Goal: Transaction & Acquisition: Purchase product/service

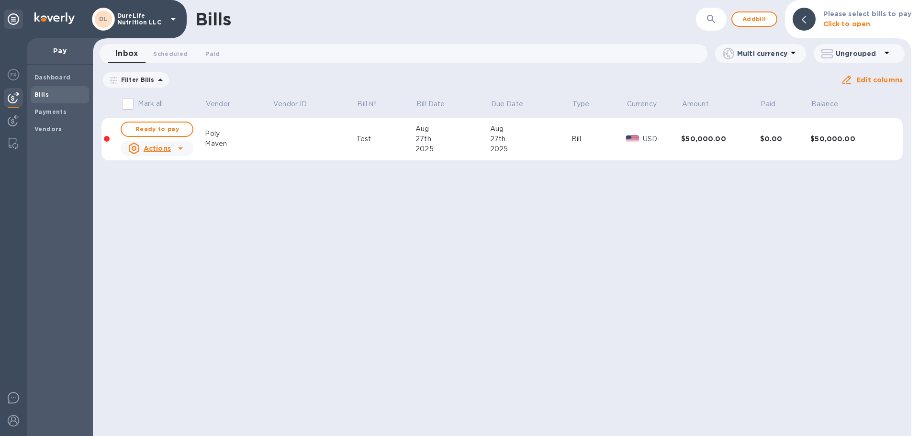
click at [838, 244] on div "Bills ​ Add bill Please select bills to pay Click to open Inbox 0 Scheduled 0 P…" at bounding box center [502, 218] width 818 height 436
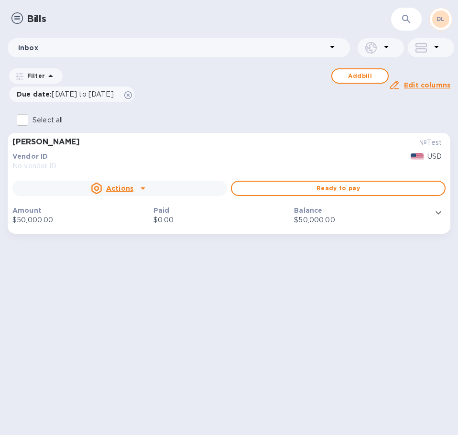
click at [19, 20] on img at bounding box center [16, 17] width 11 height 11
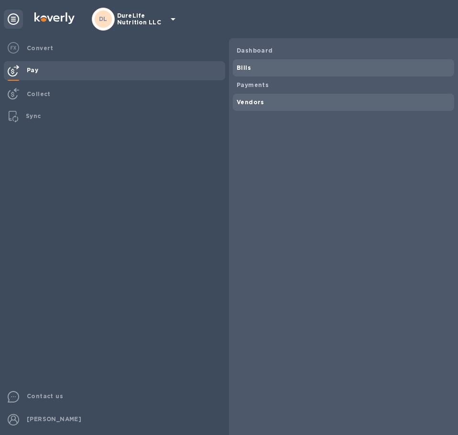
click at [237, 99] on b "Vendors" at bounding box center [251, 102] width 28 height 7
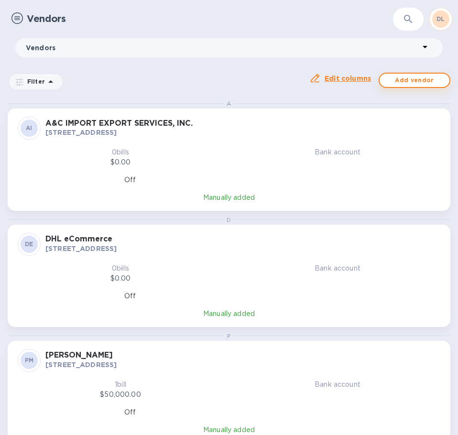
click at [407, 81] on span "Add vendor" at bounding box center [415, 80] width 55 height 11
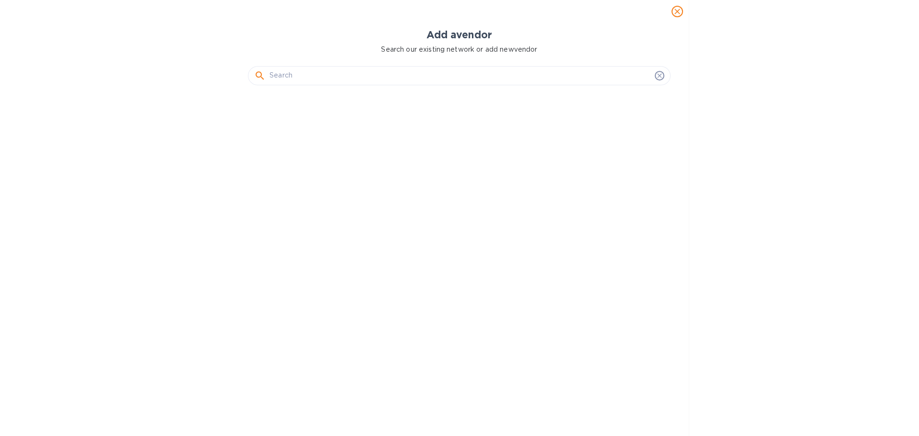
scroll to position [334, 426]
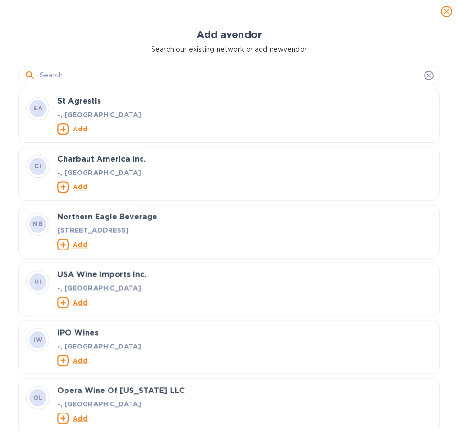
click at [276, 84] on div at bounding box center [229, 75] width 422 height 19
click at [259, 81] on input "text" at bounding box center [230, 75] width 381 height 14
paste input "BMB Shipping"
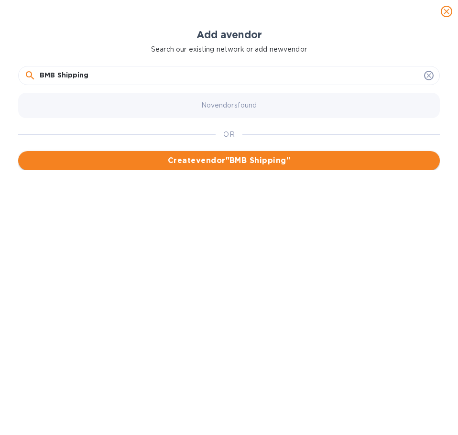
type input "BMB Shipping"
click at [186, 163] on span "Create vendor " BMB Shipping "" at bounding box center [229, 160] width 407 height 11
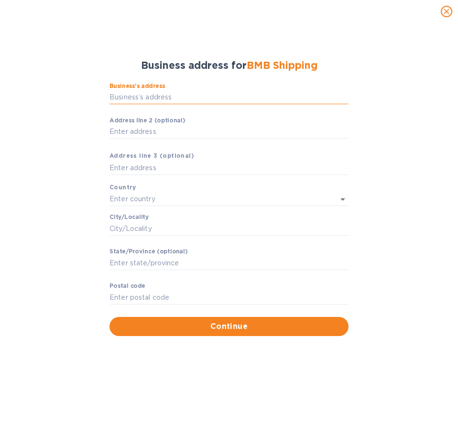
click at [147, 95] on input "Business’s аddress" at bounding box center [229, 97] width 239 height 14
paste input "[STREET_ADDRESS][PERSON_NAME]"
type input "[STREET_ADDRESS][PERSON_NAME]"
type input "[GEOGRAPHIC_DATA]"
type input "NY"
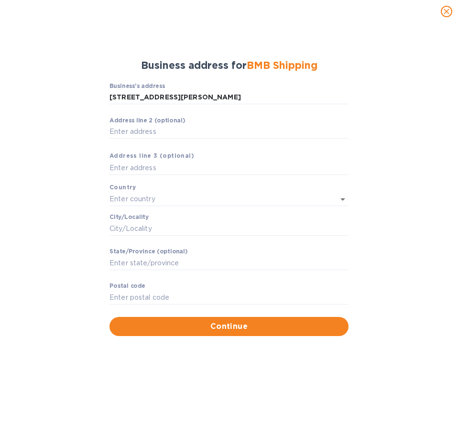
type input "11211"
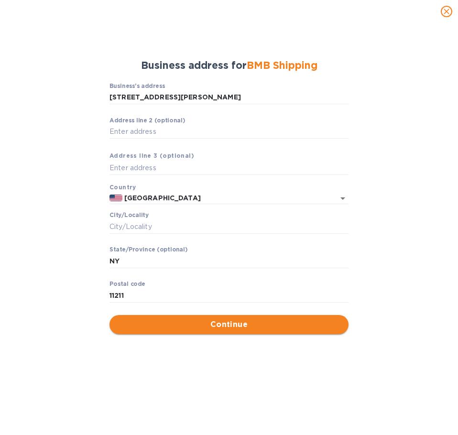
click at [183, 333] on button "Continue" at bounding box center [229, 324] width 239 height 19
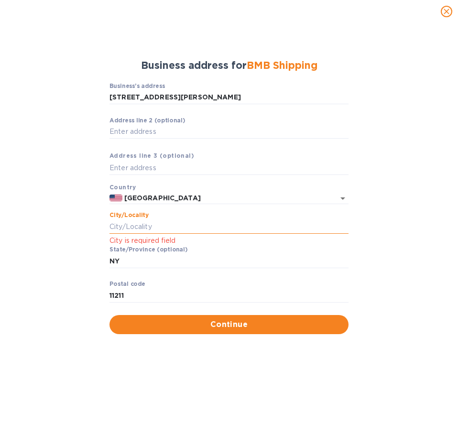
click at [167, 226] on input "Сity/Locаlity" at bounding box center [229, 227] width 239 height 14
type input "b"
type input "[GEOGRAPHIC_DATA]"
click at [292, 324] on span "Continue" at bounding box center [229, 324] width 224 height 11
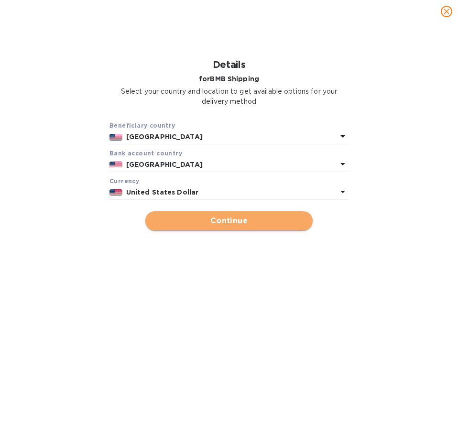
click at [261, 215] on span "Continue" at bounding box center [229, 220] width 152 height 11
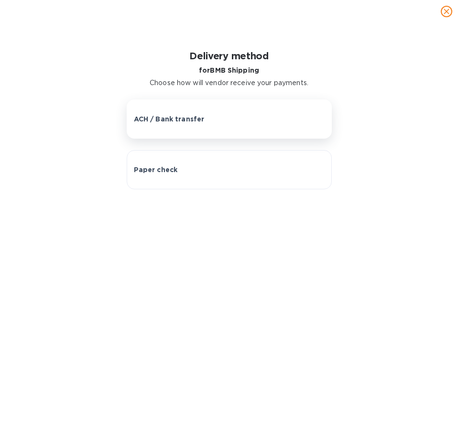
click at [243, 131] on button "ACH / Bank transfer" at bounding box center [229, 119] width 205 height 39
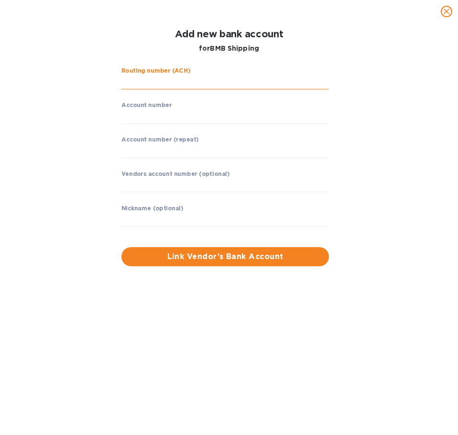
click at [178, 78] on input "string" at bounding box center [226, 82] width 208 height 14
paste input "021000021"
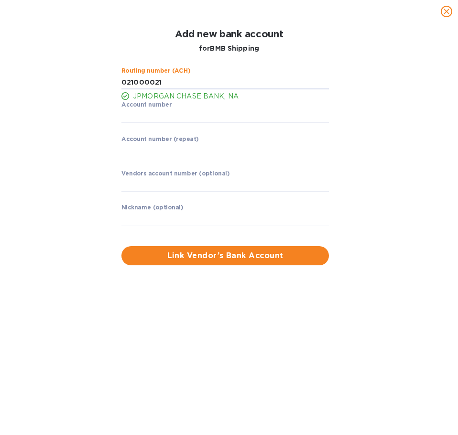
type input "021000021"
click at [203, 111] on input "string" at bounding box center [226, 116] width 208 height 14
paste input "579006229"
type input "579006229"
click at [170, 149] on input "string" at bounding box center [226, 151] width 208 height 14
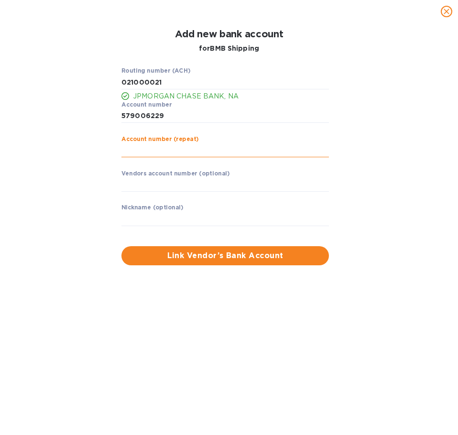
paste input "579006229"
type input "579006229"
click at [181, 179] on input "text" at bounding box center [226, 185] width 208 height 14
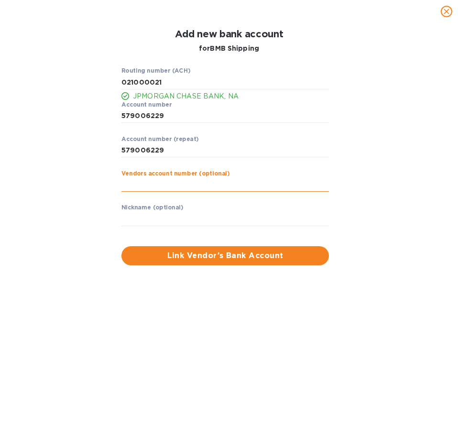
paste input "579006229"
type input "579006229"
click at [171, 212] on input "text" at bounding box center [226, 219] width 208 height 14
drag, startPoint x: 172, startPoint y: 211, endPoint x: 149, endPoint y: 213, distance: 23.1
click at [149, 213] on input "text" at bounding box center [226, 219] width 208 height 14
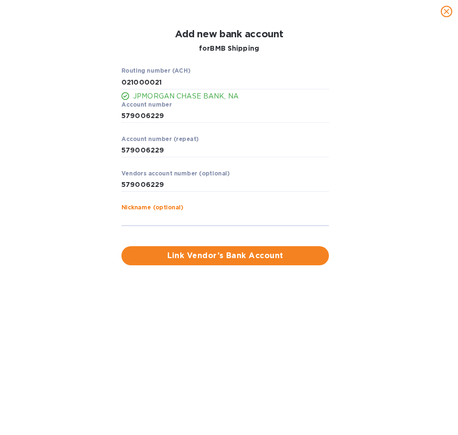
paste input "BMB Shipping"
type input "BMB Shipping"
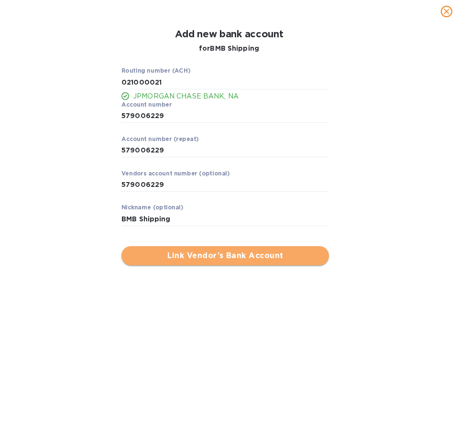
click at [157, 259] on span "Link Vendor’s Bank Account" at bounding box center [225, 255] width 192 height 11
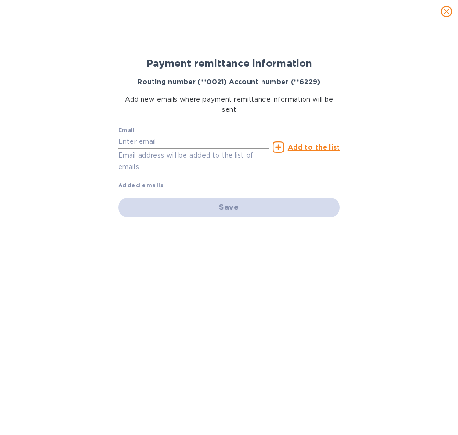
click at [189, 140] on input "text" at bounding box center [193, 142] width 151 height 14
type input "[EMAIL_ADDRESS][DOMAIN_NAME]"
click at [278, 147] on icon at bounding box center [278, 147] width 11 height 11
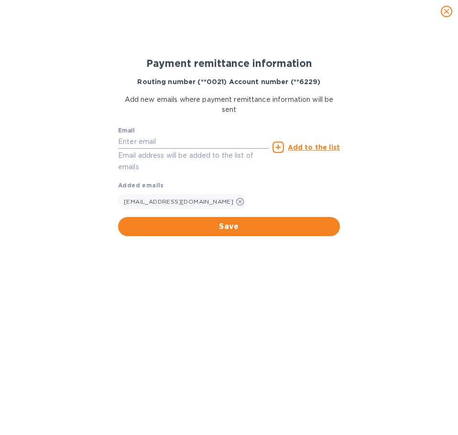
click at [208, 142] on input "text" at bounding box center [193, 142] width 151 height 14
paste input "[PERSON_NAME][EMAIL_ADDRESS][DOMAIN_NAME]"
type input "[PERSON_NAME][EMAIL_ADDRESS][DOMAIN_NAME]"
click at [283, 148] on icon at bounding box center [278, 147] width 11 height 11
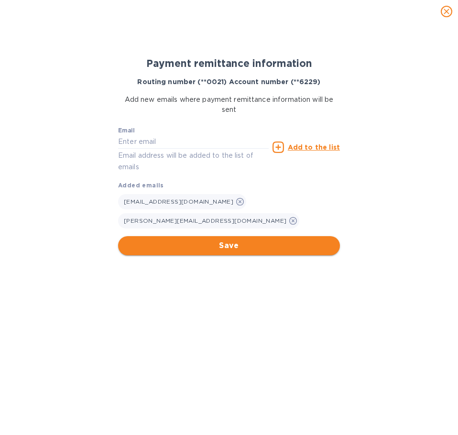
click at [255, 236] on button "Save" at bounding box center [229, 245] width 222 height 19
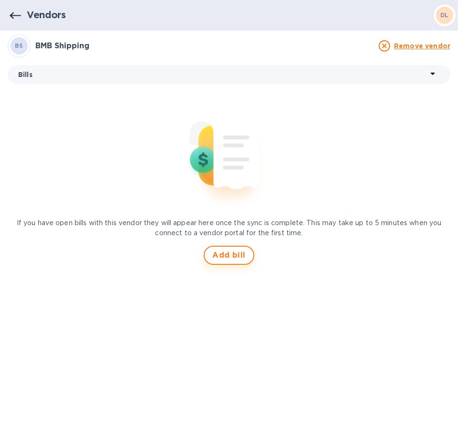
click at [235, 255] on span "Add bill" at bounding box center [228, 255] width 33 height 11
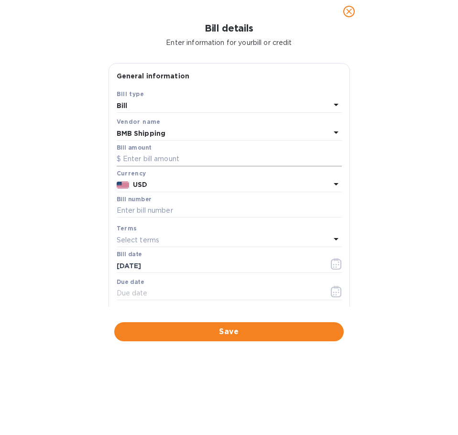
click at [209, 158] on input "text" at bounding box center [229, 159] width 225 height 14
click at [187, 209] on input "text" at bounding box center [229, 211] width 225 height 14
paste input "IN-01068"
type input "IN-01068"
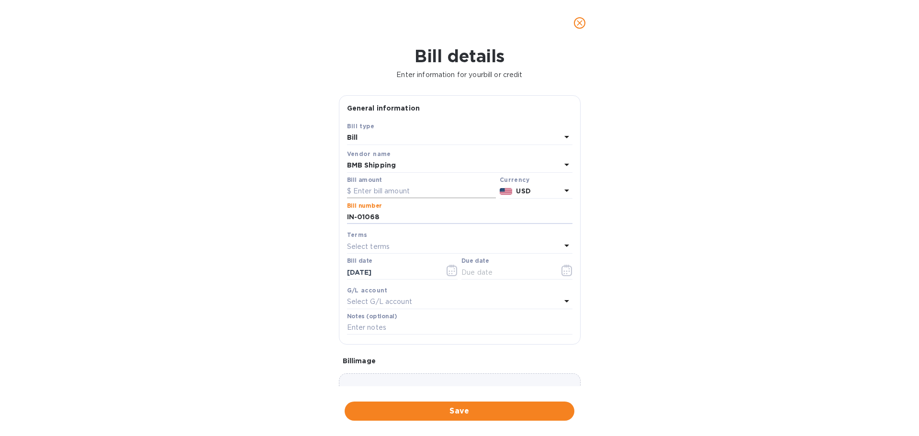
click at [422, 189] on input "text" at bounding box center [421, 191] width 149 height 14
paste input "4,625.00"
click at [423, 189] on input "4,625.00" at bounding box center [424, 191] width 143 height 14
type input "4,625.00"
click at [561, 272] on icon "button" at bounding box center [566, 270] width 11 height 11
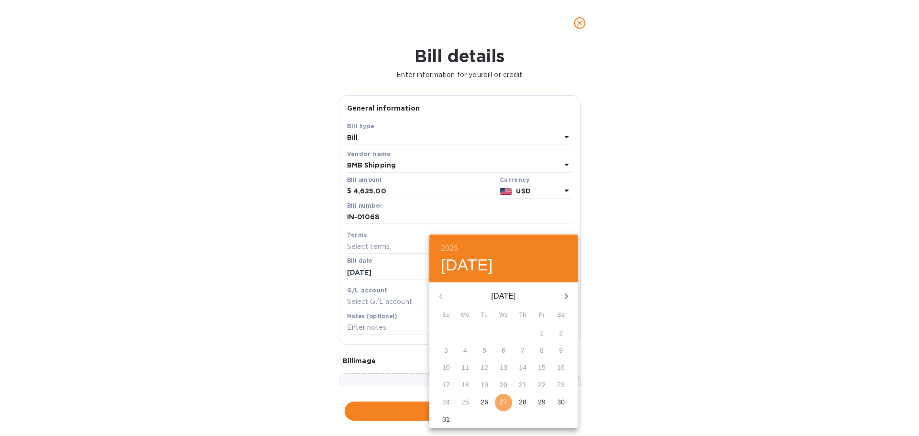
drag, startPoint x: 501, startPoint y: 400, endPoint x: 503, endPoint y: 391, distance: 9.4
click at [501, 401] on p "27" at bounding box center [503, 402] width 8 height 10
type input "[DATE]"
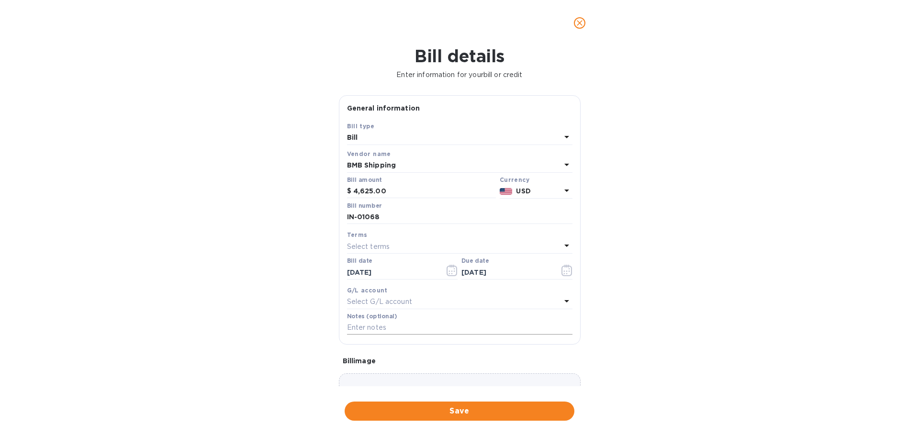
click at [480, 326] on input "text" at bounding box center [459, 328] width 225 height 14
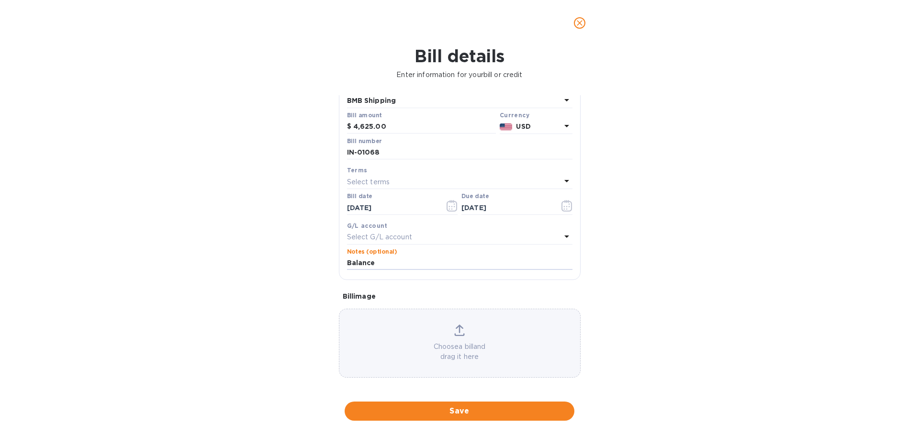
scroll to position [67, 0]
type input "Balance"
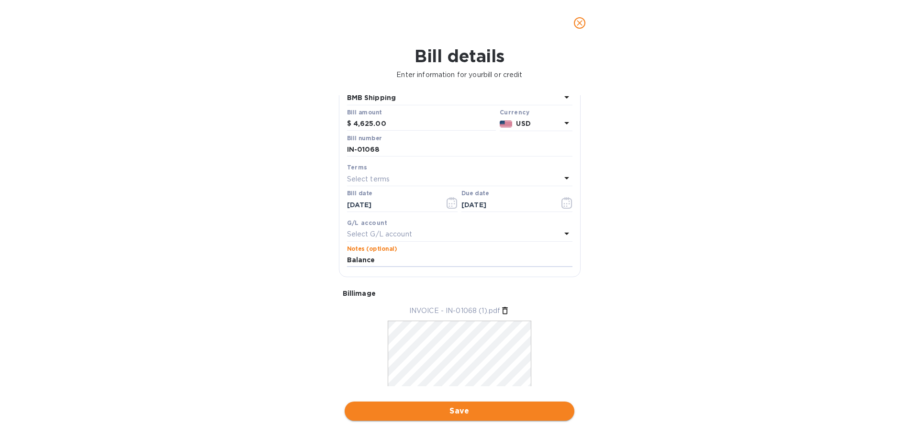
click at [449, 412] on span "Save" at bounding box center [459, 410] width 214 height 11
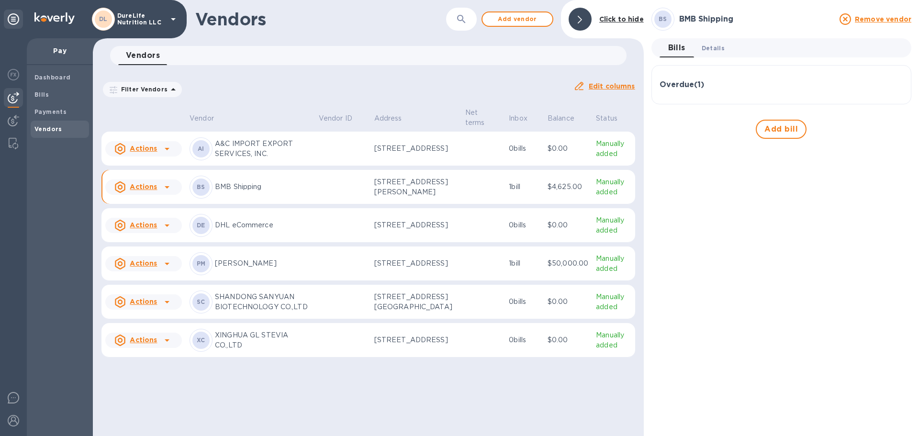
click at [706, 55] on button "Details 0" at bounding box center [713, 47] width 38 height 19
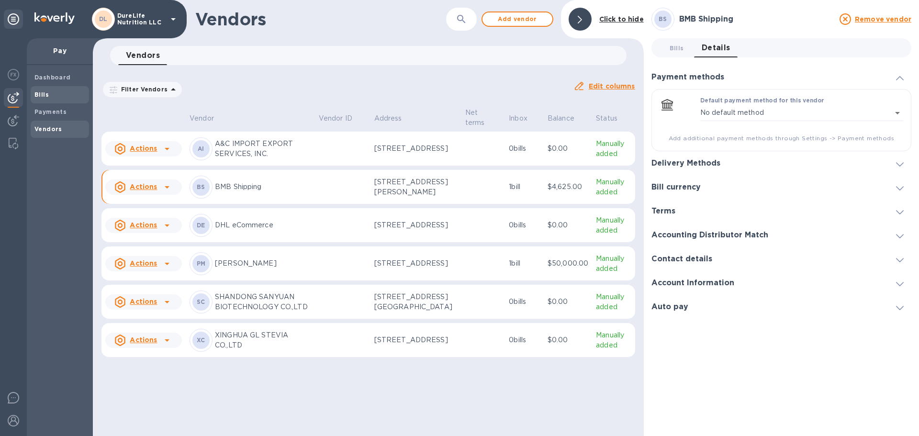
click at [40, 92] on b "Bills" at bounding box center [41, 94] width 14 height 7
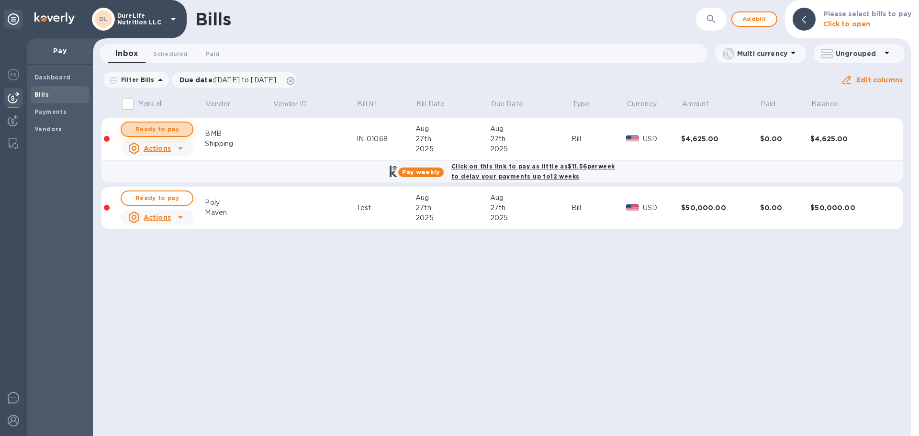
click at [160, 127] on span "Ready to pay" at bounding box center [156, 128] width 55 height 11
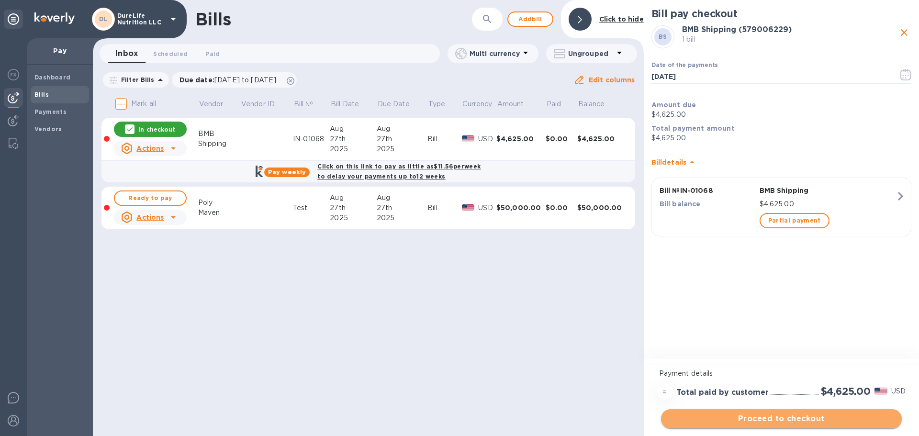
click at [813, 418] on span "Proceed to checkout" at bounding box center [780, 418] width 225 height 11
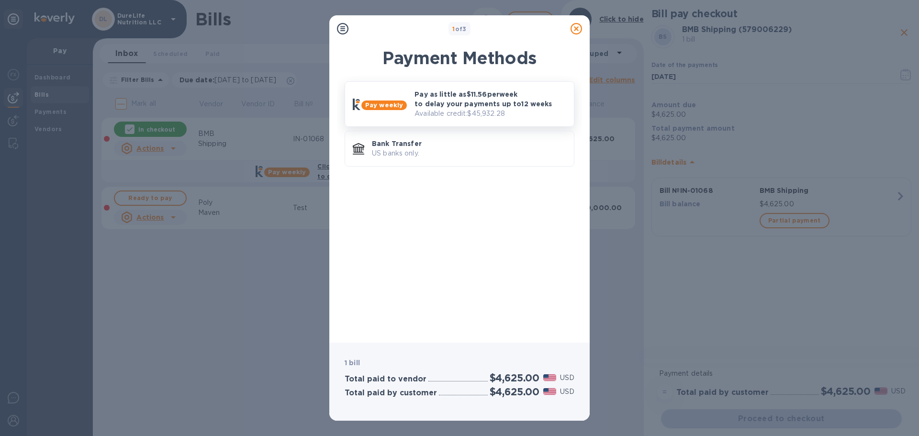
click at [475, 113] on p "Available credit: $45,932.28" at bounding box center [490, 114] width 152 height 10
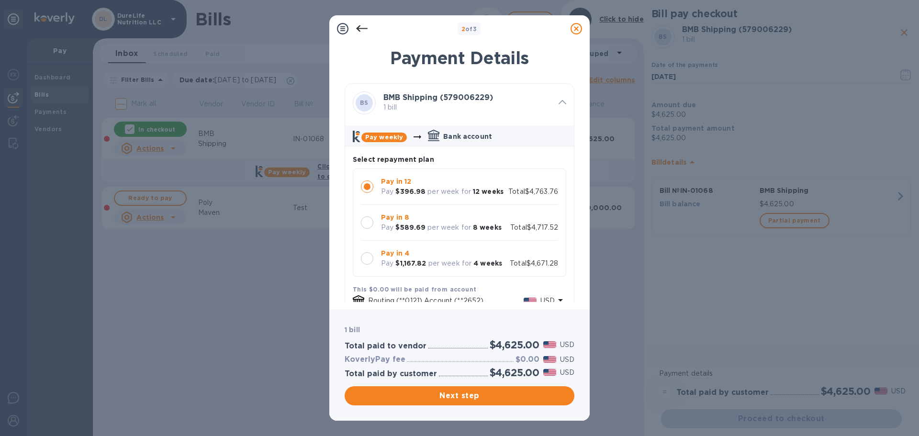
click at [437, 223] on p "per week for" at bounding box center [449, 227] width 44 height 10
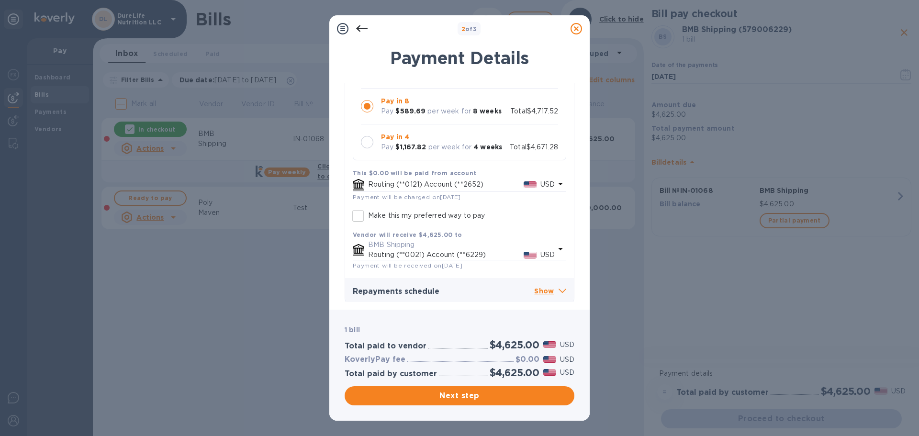
scroll to position [120, 0]
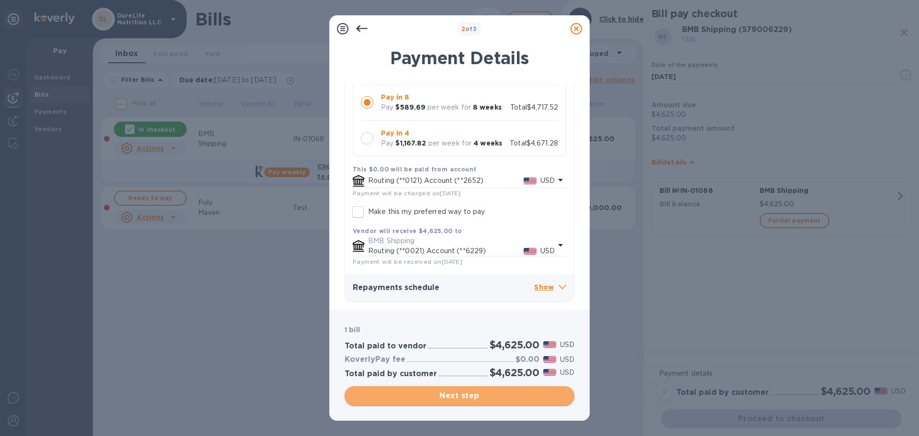
click at [493, 395] on span "Next step" at bounding box center [459, 395] width 214 height 11
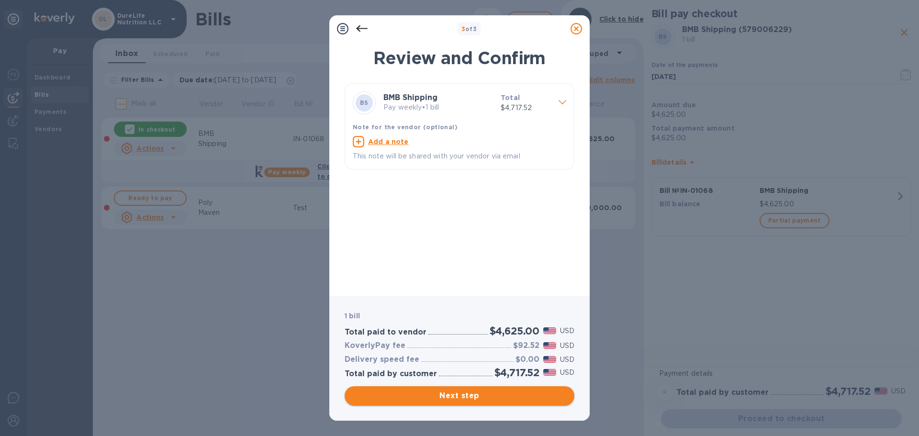
click at [502, 391] on span "Next step" at bounding box center [459, 395] width 214 height 11
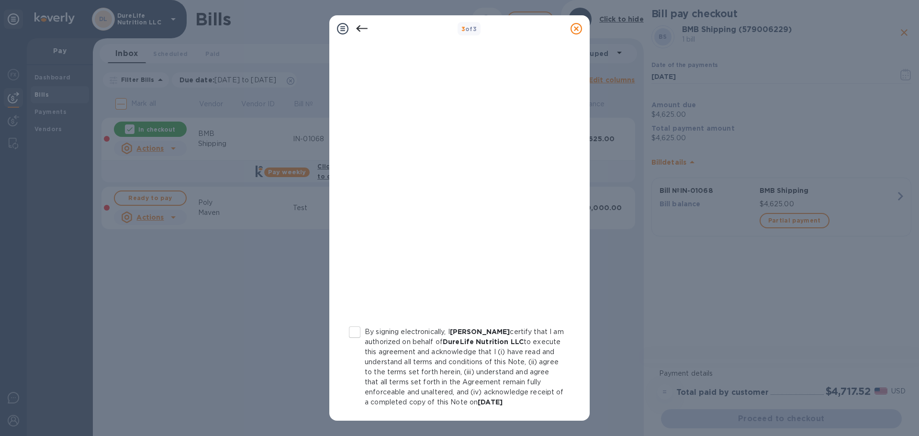
scroll to position [109, 0]
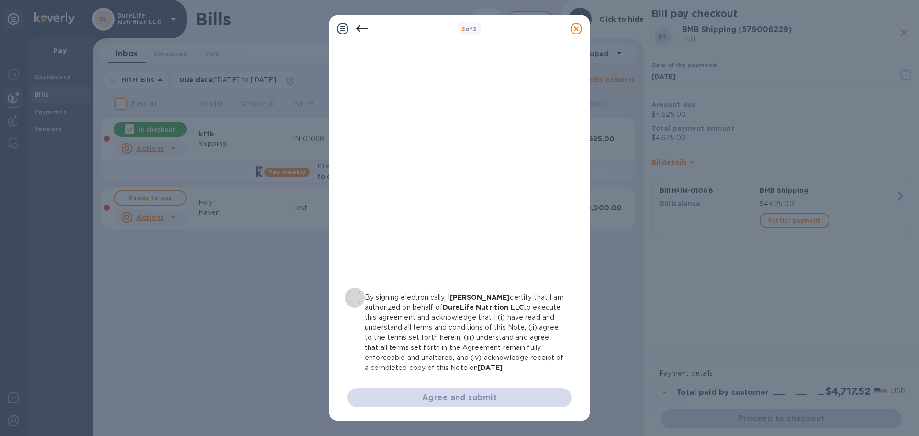
click at [355, 288] on input "By signing electronically, I [PERSON_NAME] certify that I am authorized on beha…" at bounding box center [354, 298] width 20 height 20
checkbox input "true"
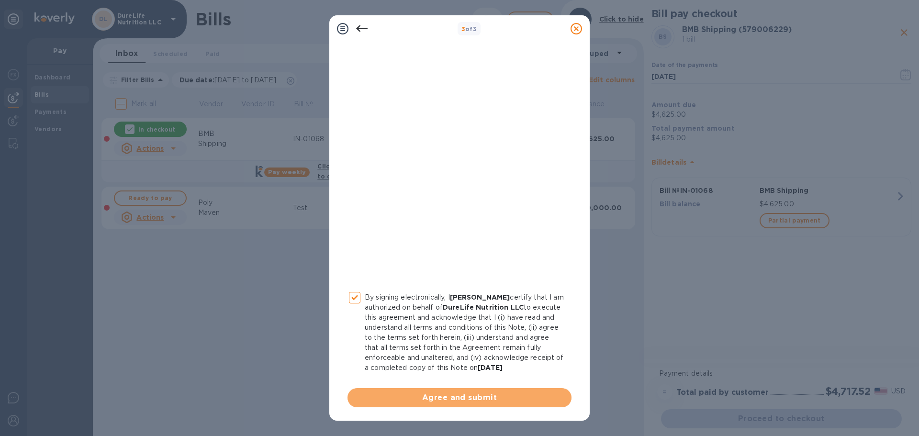
click at [478, 401] on span "Agree and submit" at bounding box center [459, 397] width 209 height 11
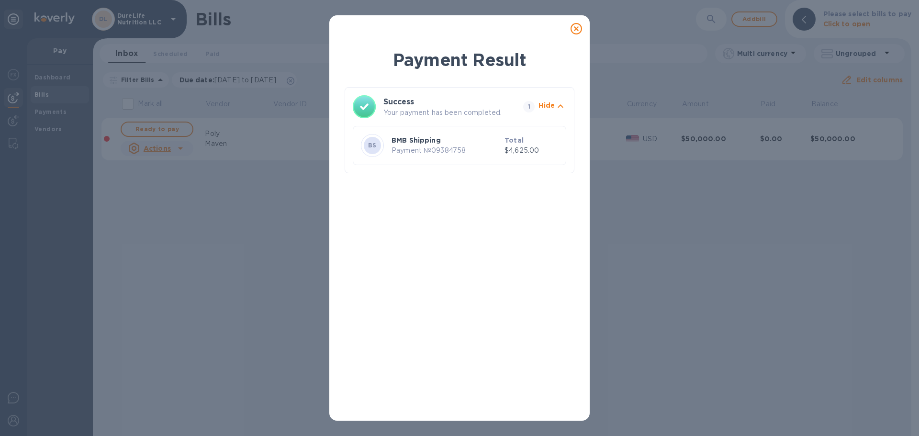
click at [575, 30] on icon at bounding box center [575, 28] width 11 height 11
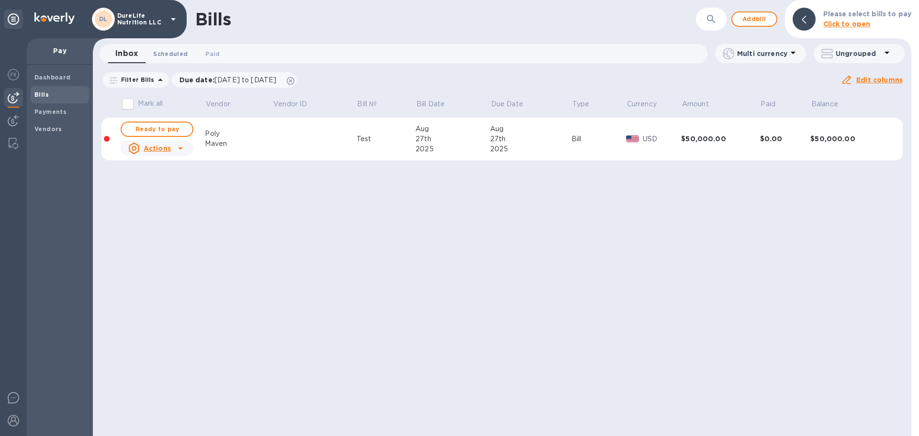
click at [169, 55] on span "Scheduled 0" at bounding box center [170, 54] width 34 height 10
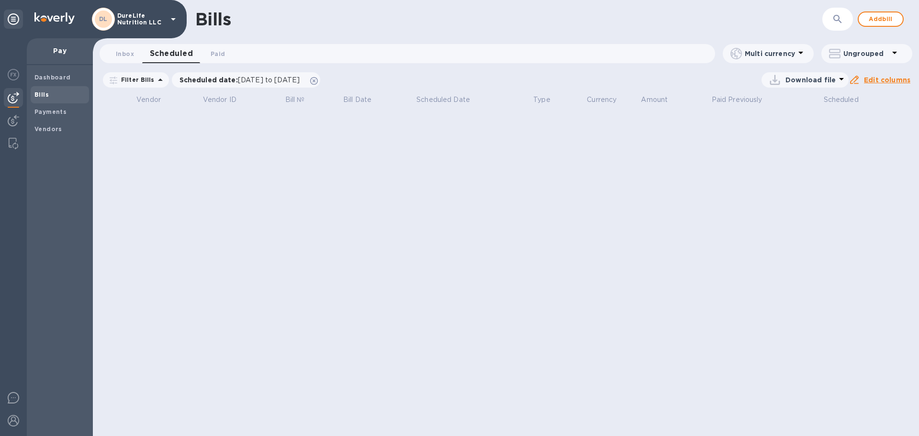
click at [223, 61] on button "Paid 0" at bounding box center [217, 53] width 34 height 19
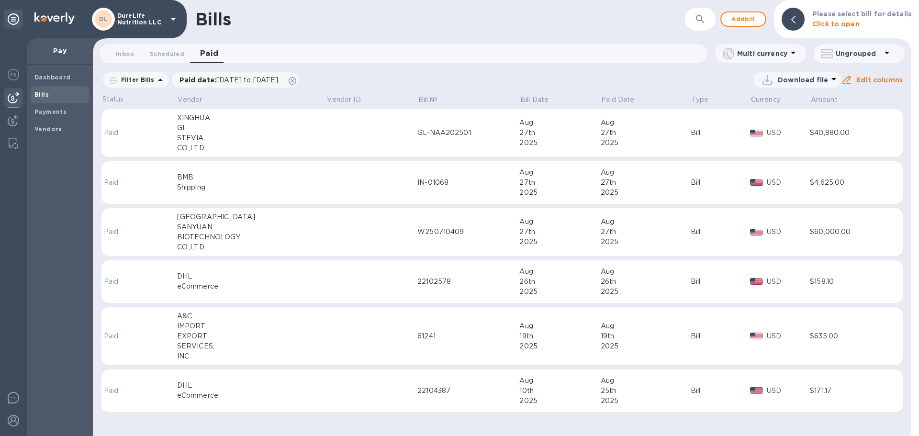
click at [794, 192] on td "USD" at bounding box center [780, 182] width 60 height 43
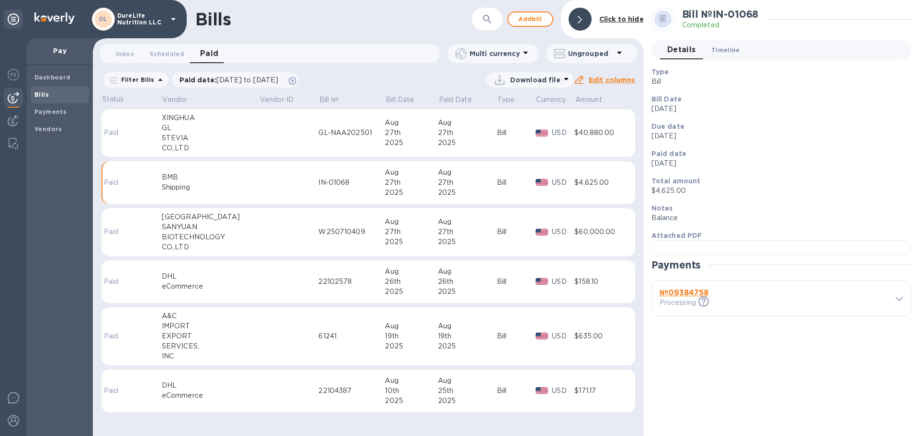
click at [721, 54] on span "Timeline 0" at bounding box center [725, 50] width 29 height 10
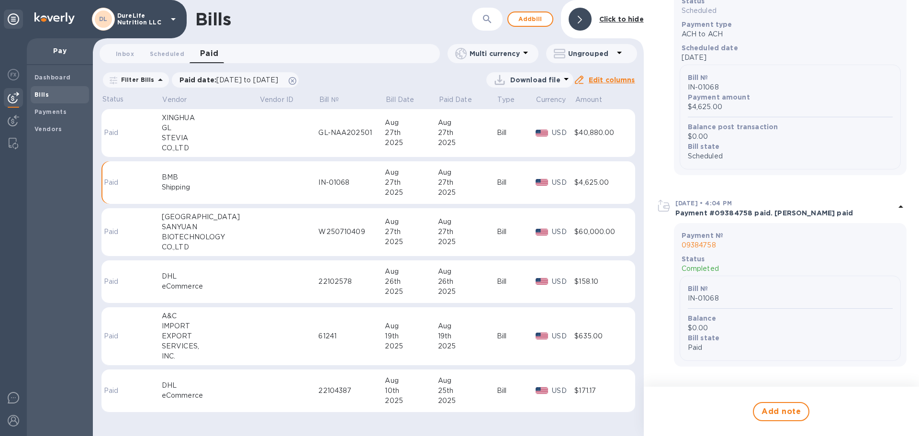
scroll to position [574, 0]
